Goal: Task Accomplishment & Management: Manage account settings

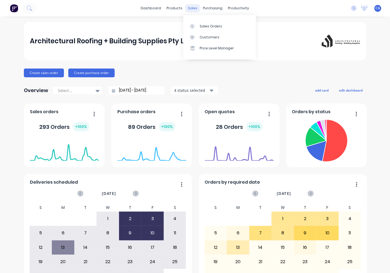
click at [192, 8] on div "sales" at bounding box center [193, 8] width 15 height 8
click at [211, 26] on div "Sales Orders" at bounding box center [211, 26] width 23 height 5
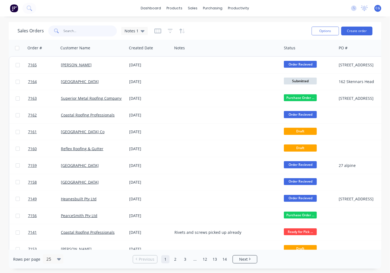
click at [75, 27] on input "text" at bounding box center [91, 31] width 54 height 11
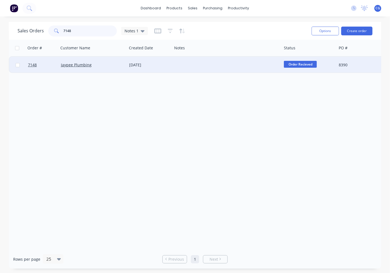
type input "7148"
click at [107, 64] on div "Jaypee Plumbing" at bounding box center [91, 64] width 61 height 5
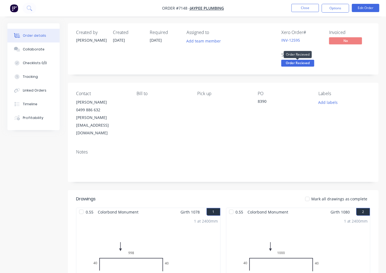
click at [298, 63] on span "Order Recieved" at bounding box center [297, 63] width 33 height 7
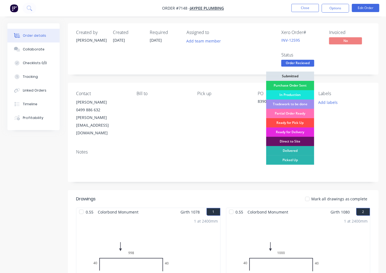
click at [288, 122] on div "Ready for Pick Up" at bounding box center [290, 122] width 48 height 9
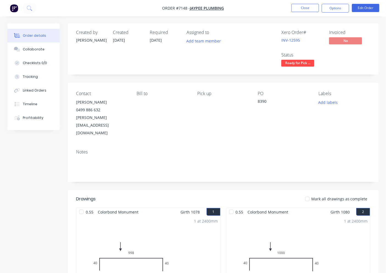
click at [306, 194] on div at bounding box center [307, 199] width 11 height 11
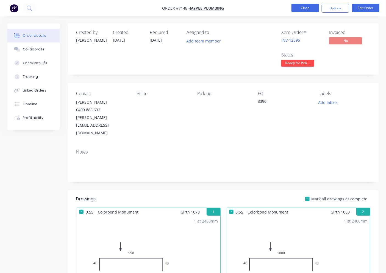
click at [306, 12] on button "Close" at bounding box center [304, 8] width 27 height 8
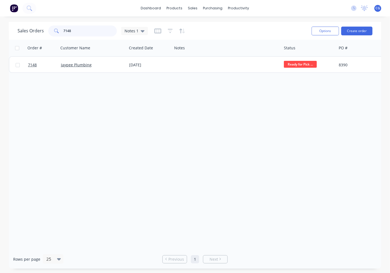
drag, startPoint x: 94, startPoint y: 33, endPoint x: 63, endPoint y: 29, distance: 31.3
click at [35, 32] on div "Sales Orders 7148 Notes 1" at bounding box center [83, 31] width 130 height 11
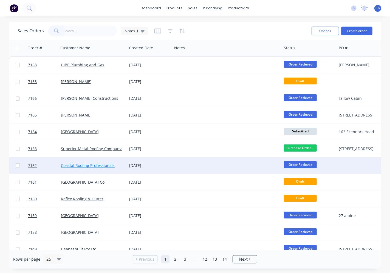
click at [96, 166] on link "Coastal Roofing Professionals" at bounding box center [88, 165] width 54 height 5
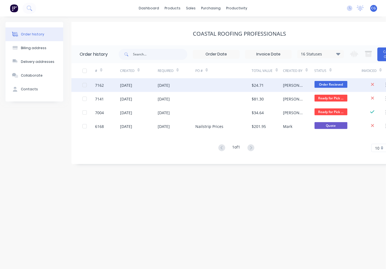
click at [269, 85] on div "$24.71" at bounding box center [267, 85] width 31 height 14
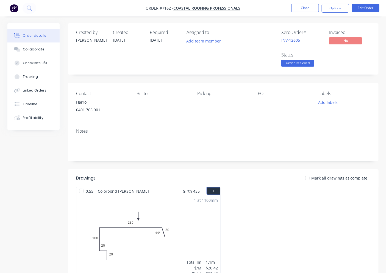
drag, startPoint x: 291, startPoint y: 64, endPoint x: 290, endPoint y: 70, distance: 6.1
click at [290, 65] on span "Order Recieved" at bounding box center [297, 63] width 33 height 7
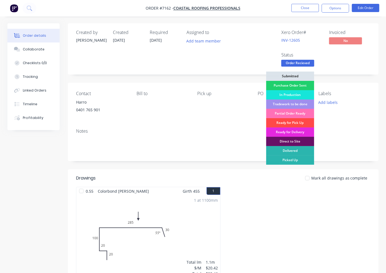
click at [302, 121] on div "Ready for Pick Up" at bounding box center [290, 122] width 48 height 9
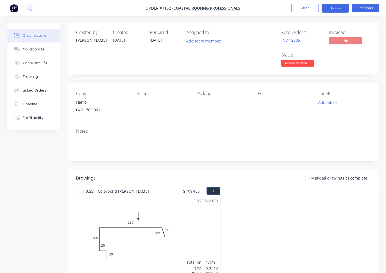
click at [344, 5] on button "Options" at bounding box center [334, 8] width 27 height 9
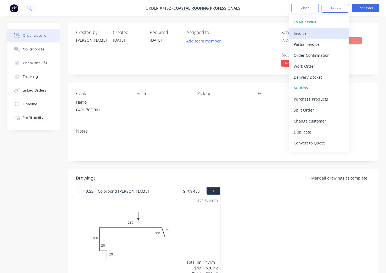
click at [339, 34] on div "Invoice" at bounding box center [318, 33] width 51 height 8
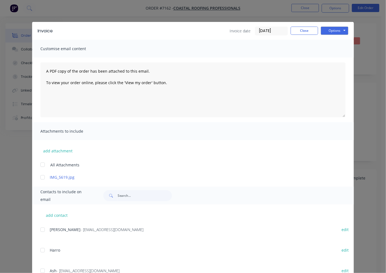
click at [40, 227] on div at bounding box center [42, 230] width 11 height 11
click at [328, 29] on button "Options" at bounding box center [334, 31] width 27 height 8
click at [329, 59] on button "Email" at bounding box center [338, 58] width 35 height 9
